Goal: Information Seeking & Learning: Compare options

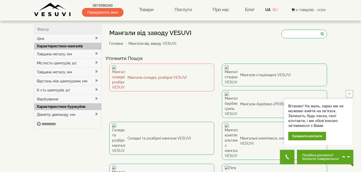
click at [184, 72] on link "Мангали складні, розбірні VESUVI" at bounding box center [161, 77] width 105 height 28
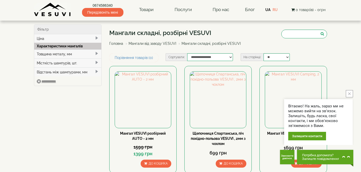
click at [351, 94] on button "close button" at bounding box center [349, 93] width 7 height 7
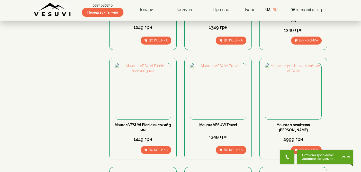
scroll to position [236, 0]
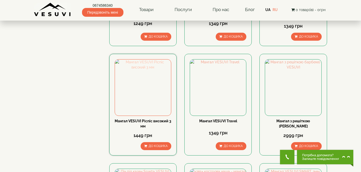
click at [139, 81] on img at bounding box center [143, 87] width 56 height 56
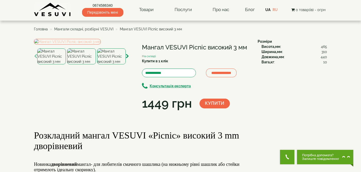
click at [101, 44] on img at bounding box center [67, 42] width 67 height 6
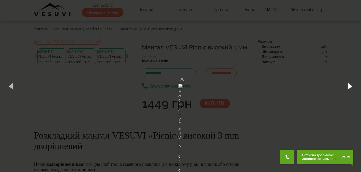
click at [350, 87] on button "button" at bounding box center [349, 86] width 23 height 28
click at [350, 88] on button "button" at bounding box center [349, 86] width 23 height 28
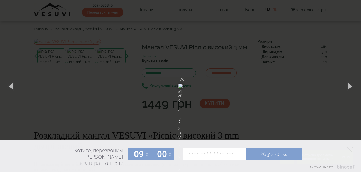
click at [182, 78] on img at bounding box center [180, 86] width 4 height 25
click at [182, 79] on img at bounding box center [180, 86] width 4 height 25
click at [182, 78] on img at bounding box center [180, 86] width 4 height 25
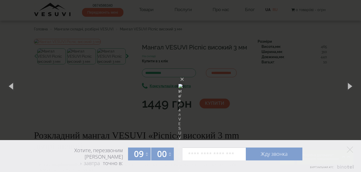
click at [182, 78] on img at bounding box center [180, 86] width 4 height 25
click at [184, 74] on button "×" at bounding box center [182, 79] width 4 height 11
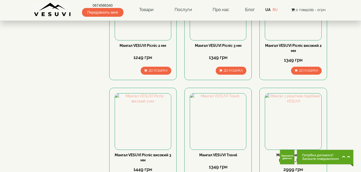
scroll to position [205, 0]
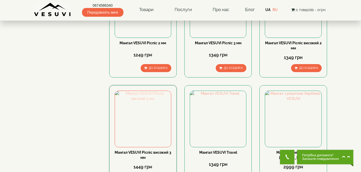
click at [149, 110] on img at bounding box center [143, 119] width 56 height 56
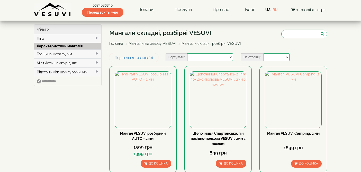
select select
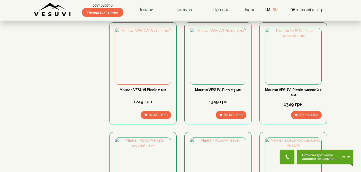
scroll to position [158, 0]
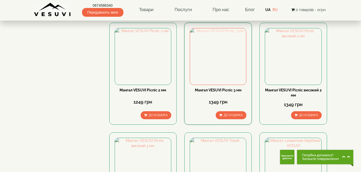
click at [231, 52] on img at bounding box center [218, 56] width 56 height 56
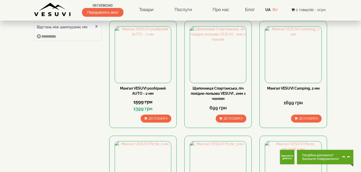
scroll to position [45, 0]
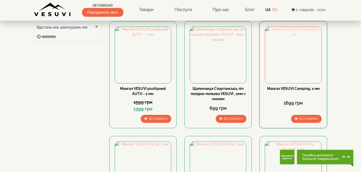
click at [302, 62] on img at bounding box center [293, 55] width 56 height 56
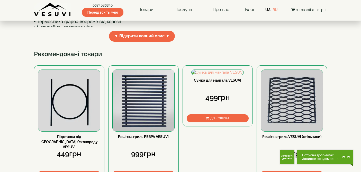
scroll to position [199, 0]
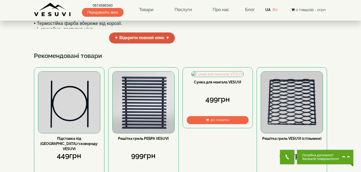
click at [167, 43] on span "▼ Відкрити повний опис ▼" at bounding box center [142, 37] width 66 height 11
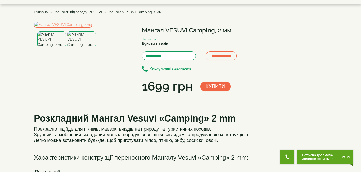
scroll to position [16, 0]
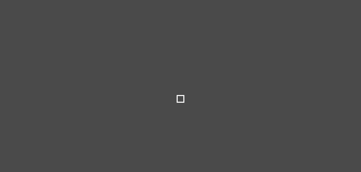
select select
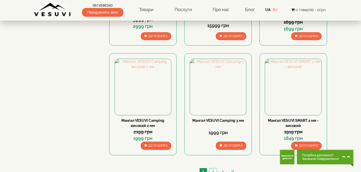
scroll to position [458, 0]
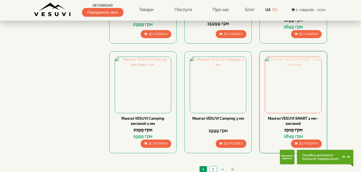
click at [304, 95] on img at bounding box center [293, 85] width 56 height 56
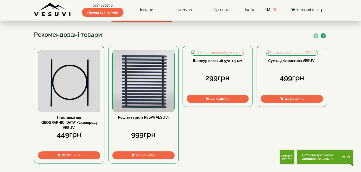
scroll to position [235, 0]
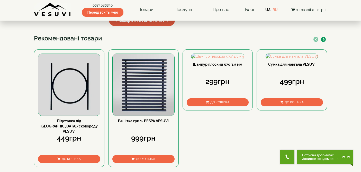
click at [165, 26] on span "▼ Відкрити повний опис ▼" at bounding box center [142, 20] width 66 height 11
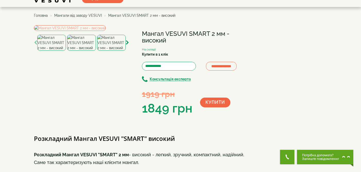
scroll to position [9, 0]
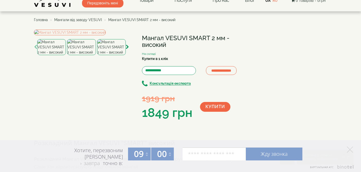
click at [72, 55] on img at bounding box center [81, 47] width 29 height 16
click at [106, 55] on img at bounding box center [111, 47] width 29 height 16
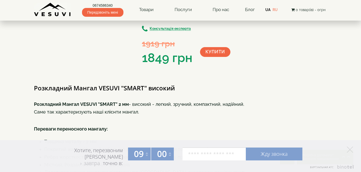
scroll to position [65, 0]
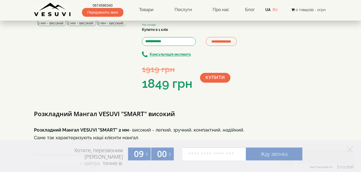
scroll to position [39, 0]
click at [127, 20] on icon "button" at bounding box center [127, 17] width 3 height 5
click at [114, 26] on img at bounding box center [111, 18] width 29 height 16
click at [126, 20] on icon "button" at bounding box center [127, 17] width 3 height 5
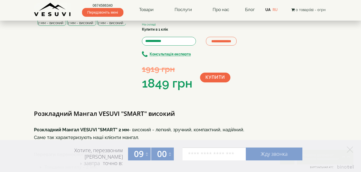
click at [126, 20] on icon "button" at bounding box center [127, 17] width 3 height 5
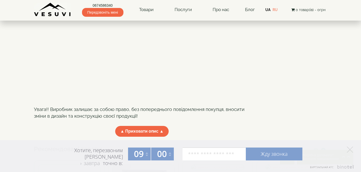
scroll to position [318, 0]
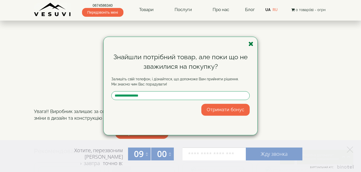
click at [250, 44] on icon "button" at bounding box center [250, 44] width 5 height 6
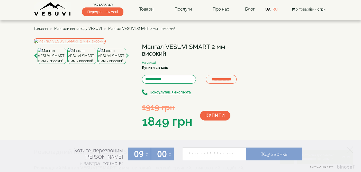
scroll to position [0, 0]
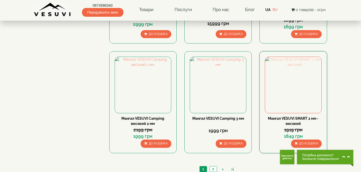
click at [299, 89] on img at bounding box center [293, 85] width 56 height 56
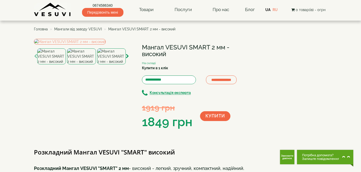
click at [54, 64] on img at bounding box center [51, 56] width 29 height 16
click at [81, 64] on img at bounding box center [81, 56] width 29 height 16
click at [102, 64] on img at bounding box center [111, 56] width 29 height 16
click at [128, 59] on icon "button" at bounding box center [127, 56] width 3 height 5
click at [119, 64] on img at bounding box center [111, 56] width 29 height 16
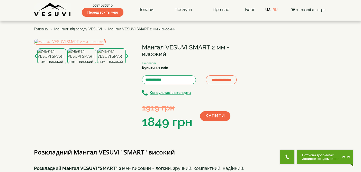
click at [128, 59] on icon "button" at bounding box center [127, 56] width 3 height 5
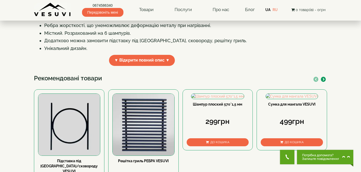
scroll to position [188, 0]
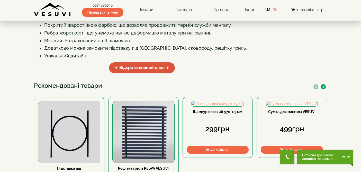
click at [164, 73] on span "▼ Відкрити повний опис ▼" at bounding box center [142, 67] width 66 height 11
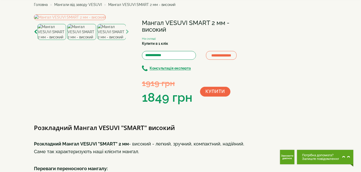
scroll to position [9, 0]
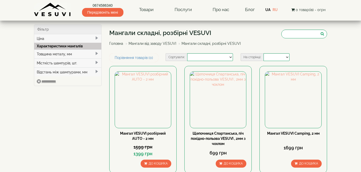
select select
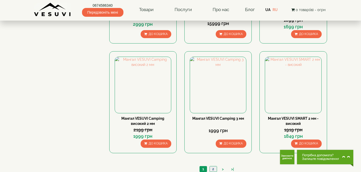
click at [212, 168] on link "2" at bounding box center [212, 168] width 7 height 5
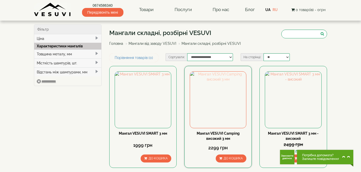
click at [216, 114] on img at bounding box center [218, 99] width 56 height 56
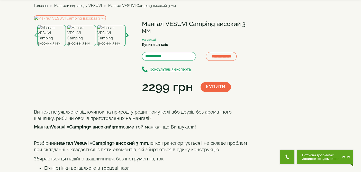
scroll to position [24, 0]
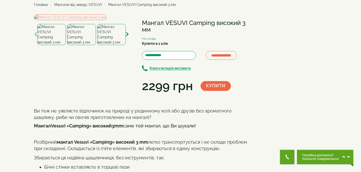
click at [112, 45] on img at bounding box center [111, 34] width 29 height 21
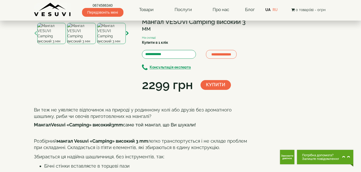
scroll to position [26, 0]
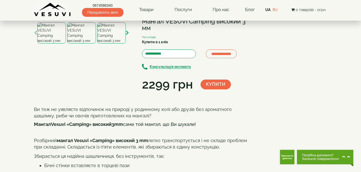
click at [126, 35] on icon "button" at bounding box center [127, 33] width 3 height 5
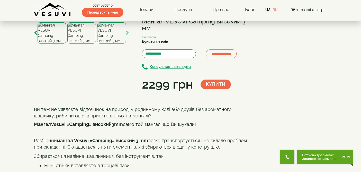
click at [126, 35] on icon "button" at bounding box center [127, 33] width 3 height 5
click at [123, 43] on img at bounding box center [111, 32] width 29 height 21
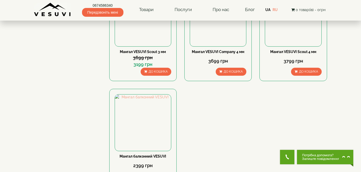
scroll to position [306, 0]
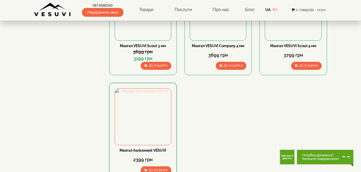
click at [161, 126] on img at bounding box center [143, 116] width 56 height 56
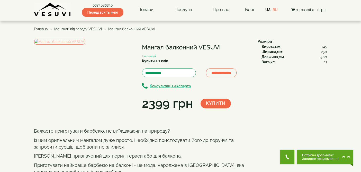
click at [85, 44] on img at bounding box center [59, 42] width 51 height 6
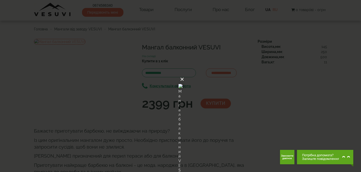
click at [184, 74] on button "×" at bounding box center [182, 79] width 4 height 11
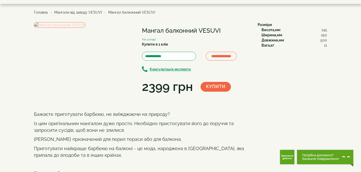
scroll to position [13, 0]
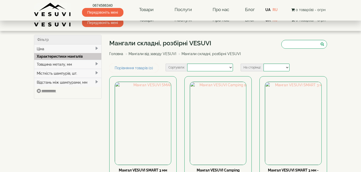
select select
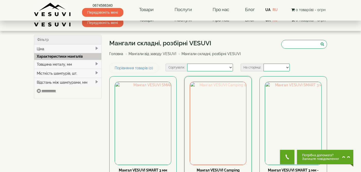
scroll to position [350, 0]
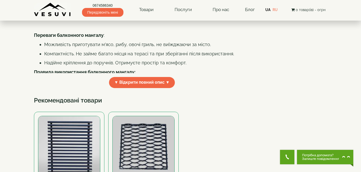
scroll to position [158, 0]
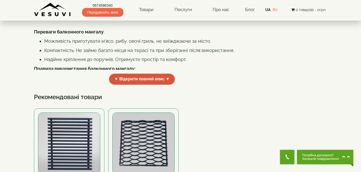
click at [152, 85] on span "▼ Відкрити повний опис ▼" at bounding box center [142, 79] width 66 height 11
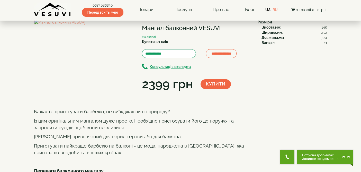
scroll to position [0, 0]
